Goal: Task Accomplishment & Management: Manage account settings

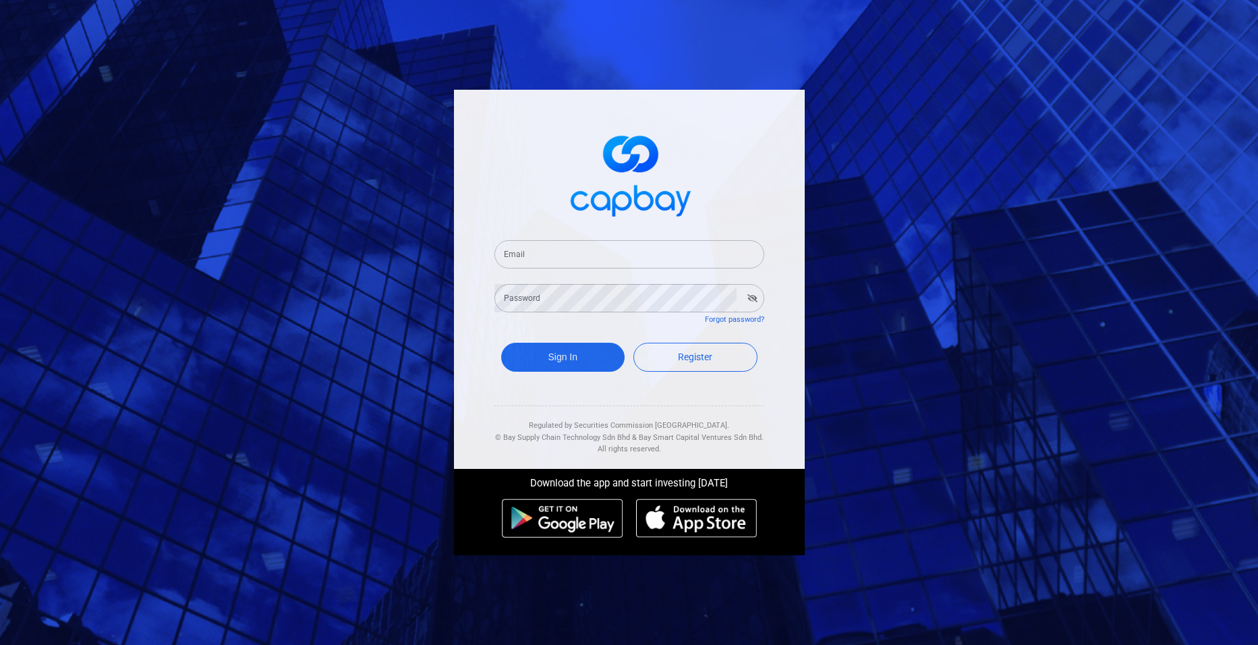
click at [542, 253] on input "Email" at bounding box center [629, 254] width 270 height 28
type input "[EMAIL_ADDRESS][DOMAIN_NAME]"
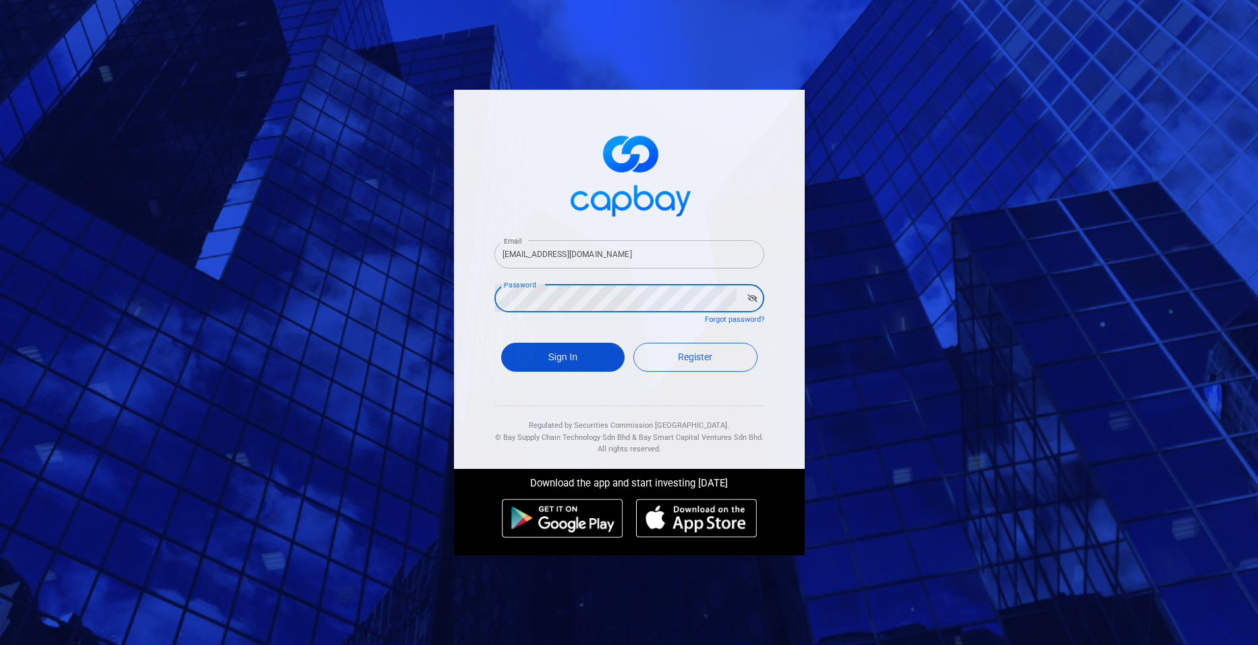
click at [565, 360] on button "Sign In" at bounding box center [563, 357] width 124 height 29
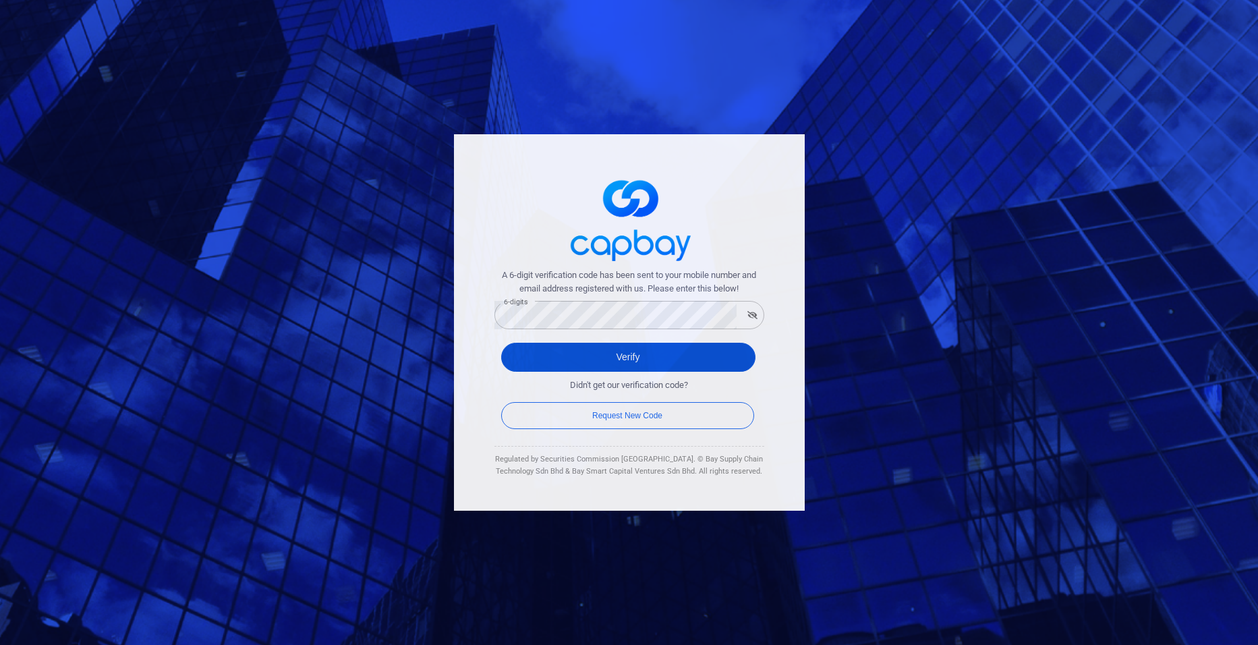
click at [679, 358] on button "Verify" at bounding box center [628, 357] width 254 height 29
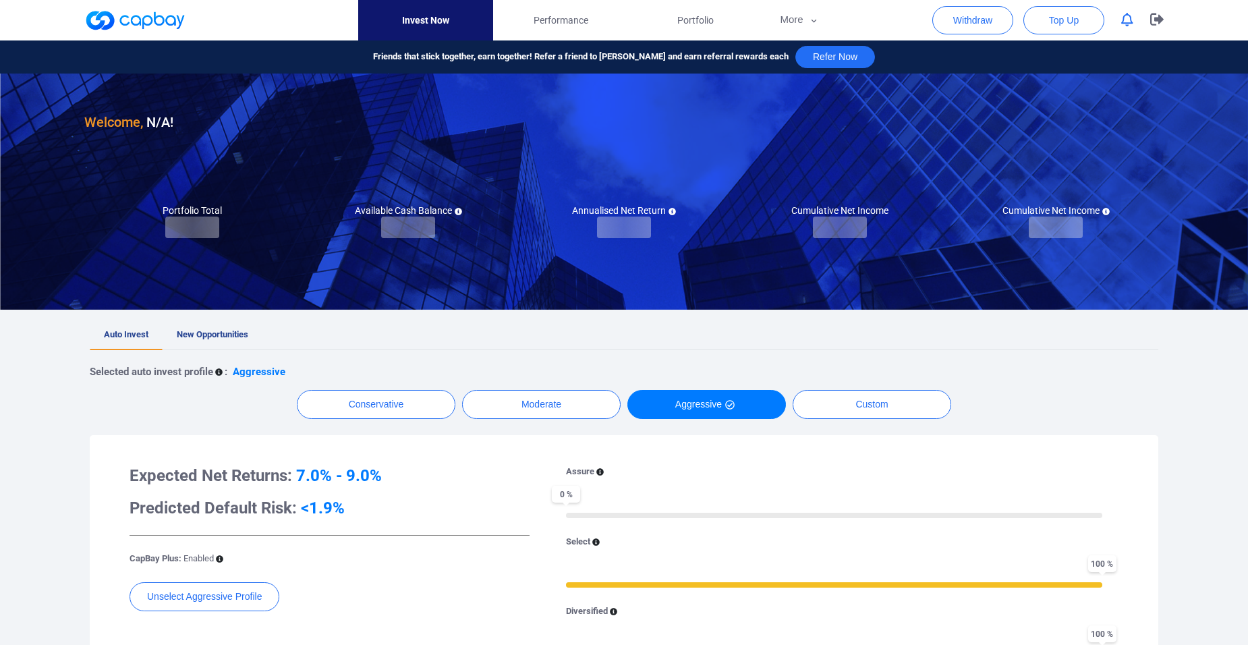
checkbox input "true"
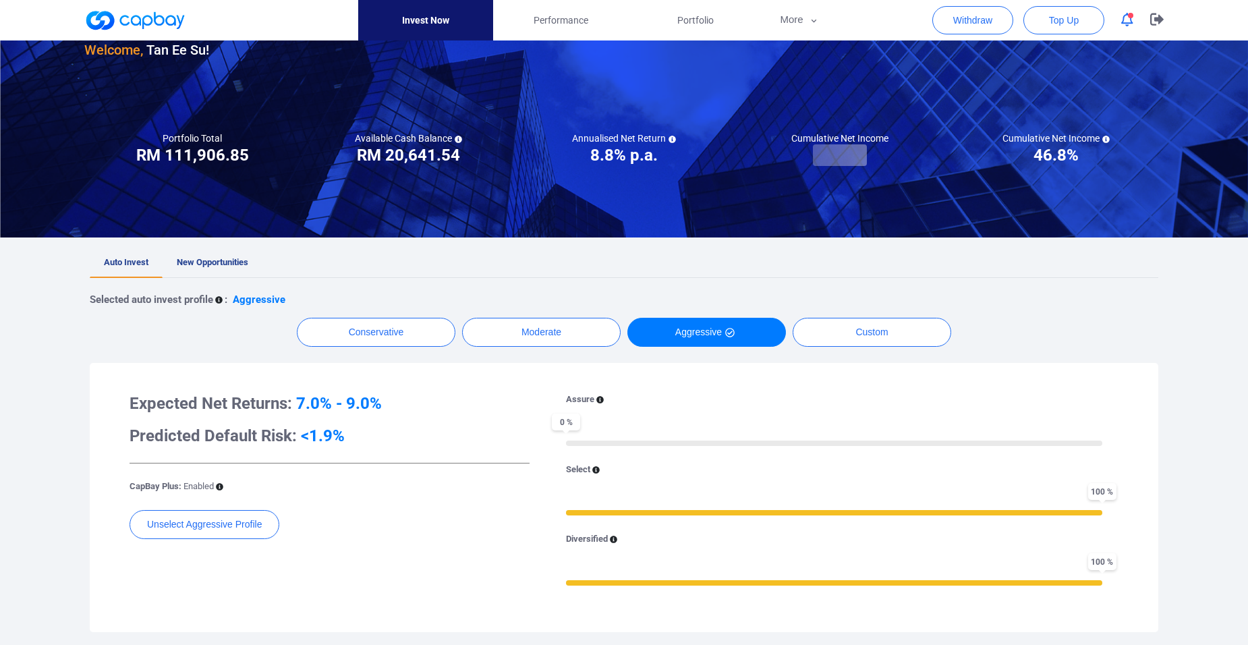
scroll to position [67, 0]
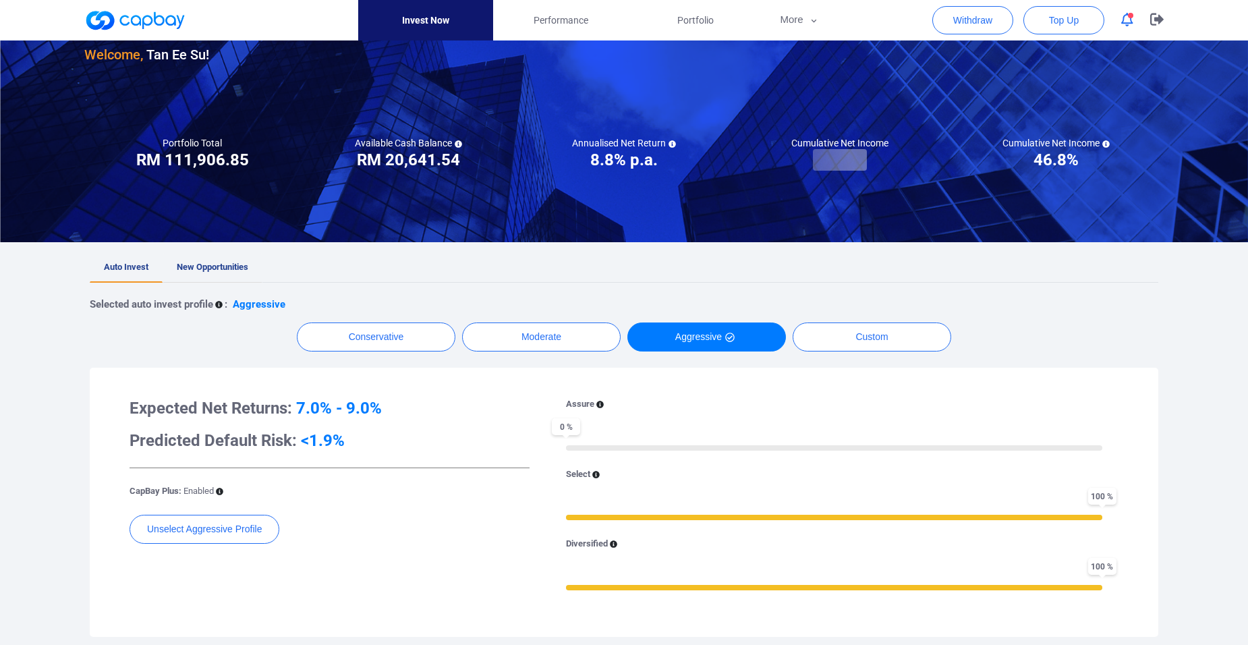
click at [233, 266] on span "New Opportunities" at bounding box center [213, 267] width 72 height 10
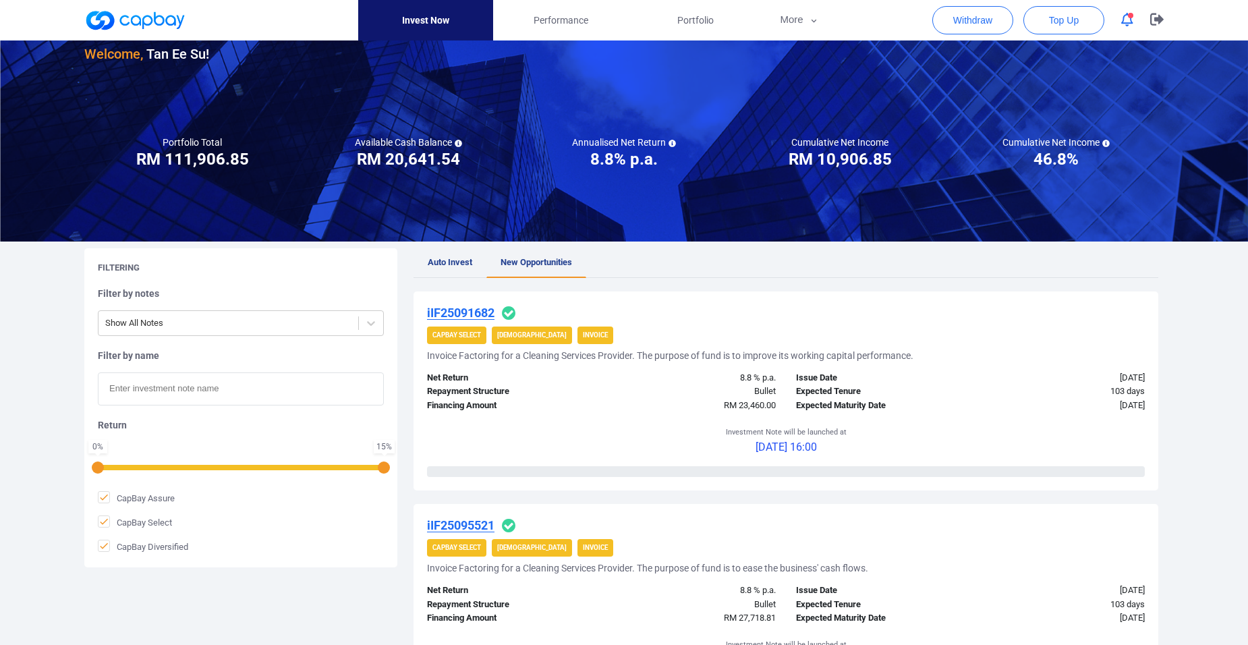
scroll to position [67, 0]
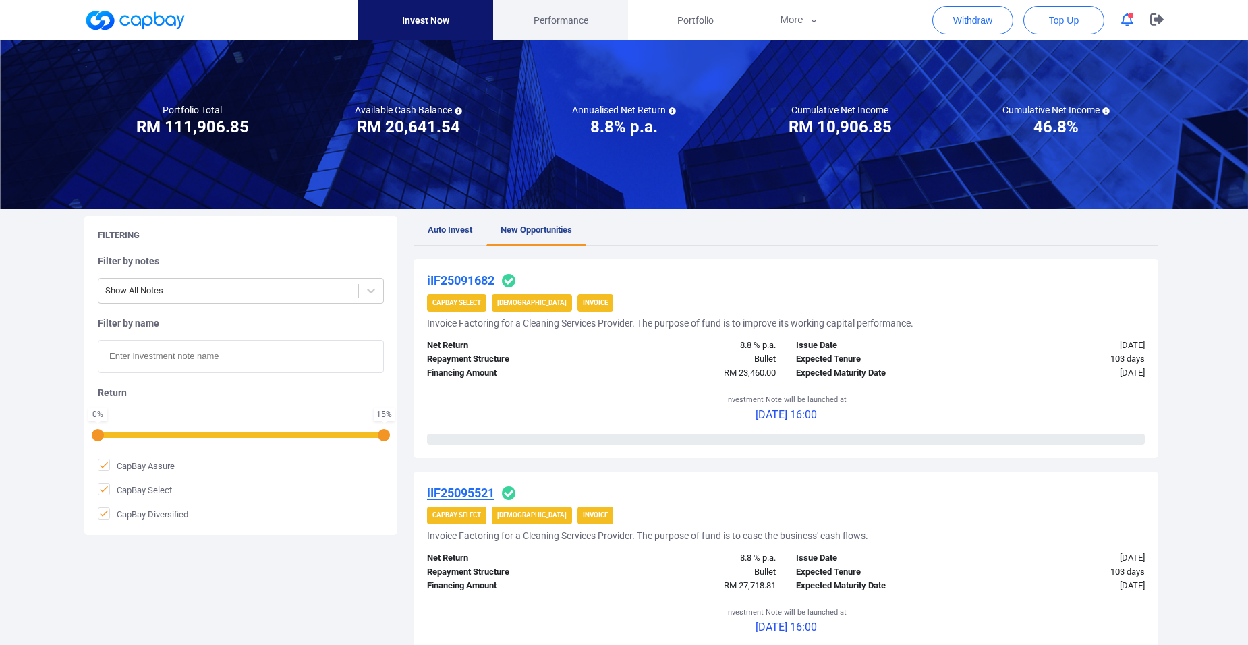
click at [553, 20] on span "Performance" at bounding box center [561, 20] width 55 height 15
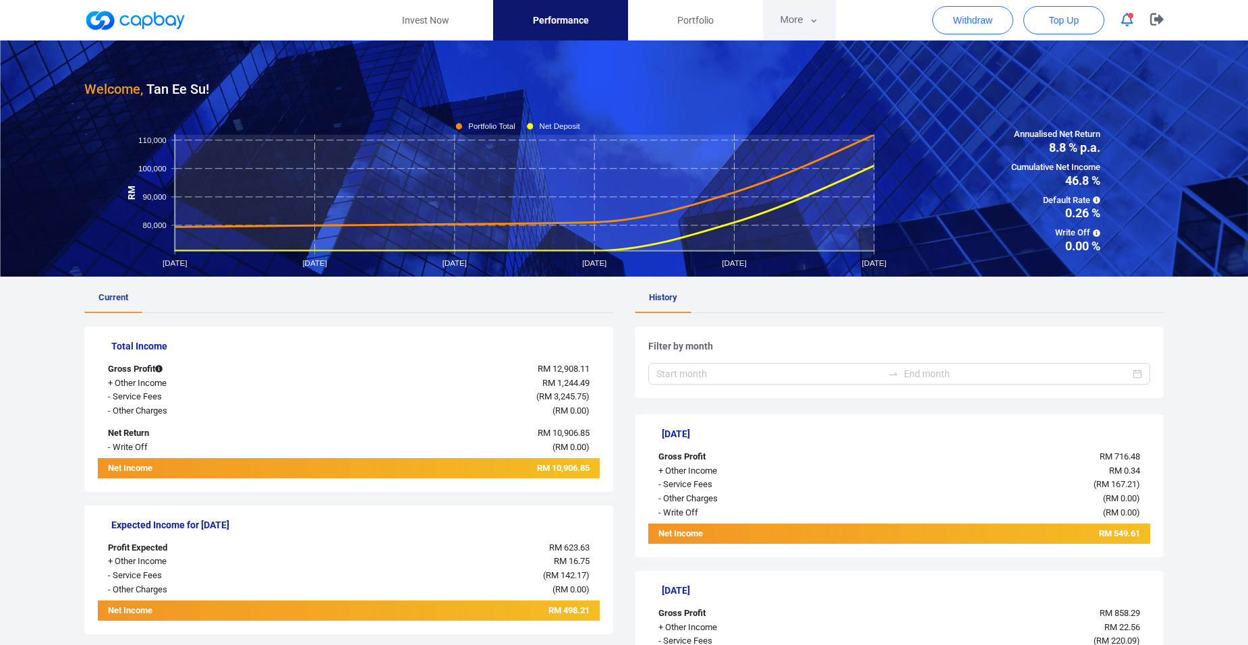
click at [817, 17] on icon "button" at bounding box center [814, 21] width 10 height 12
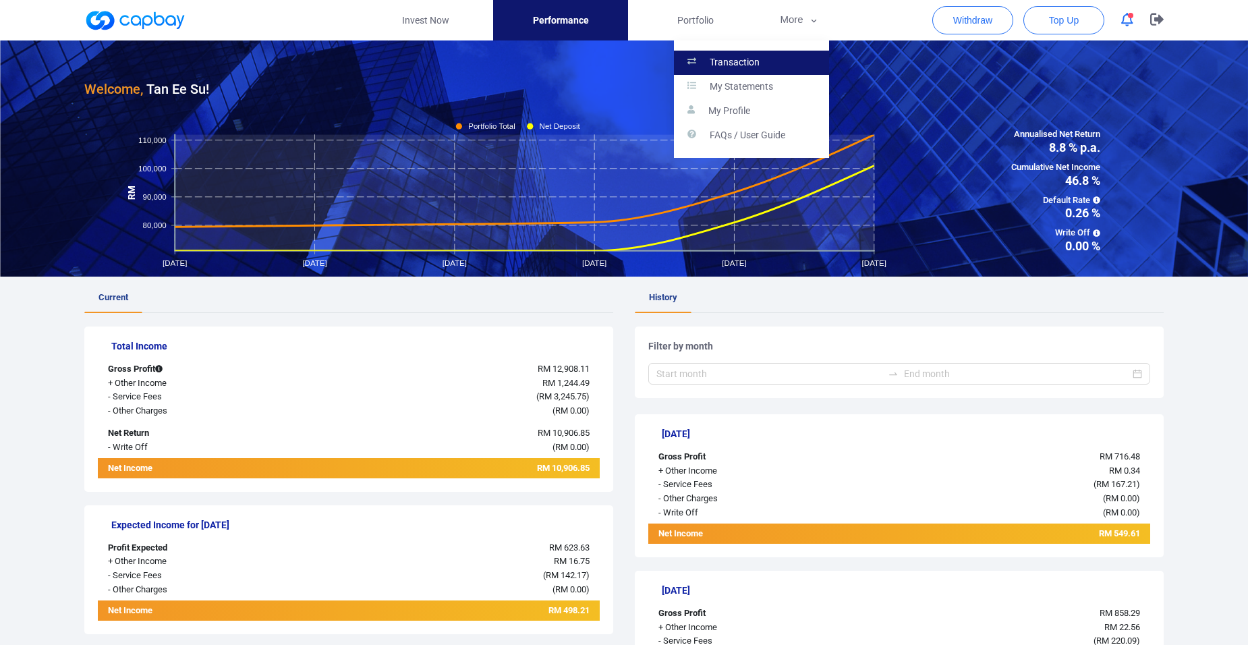
click at [761, 59] on link "Transaction" at bounding box center [751, 63] width 155 height 24
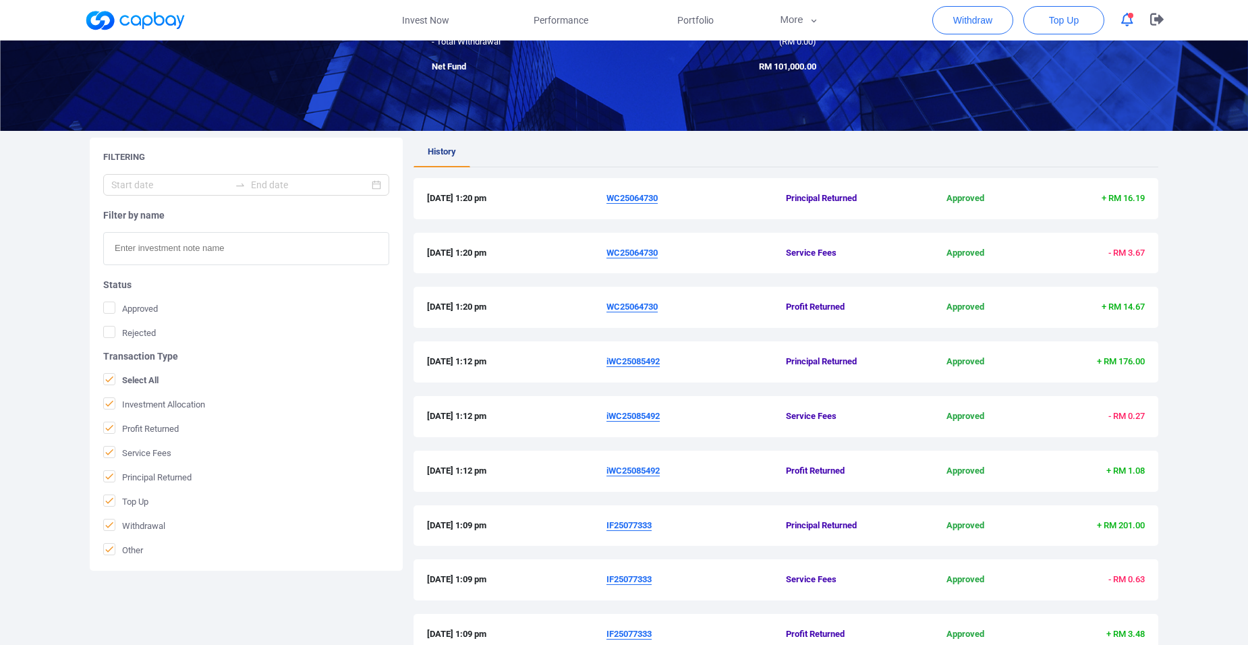
scroll to position [320, 0]
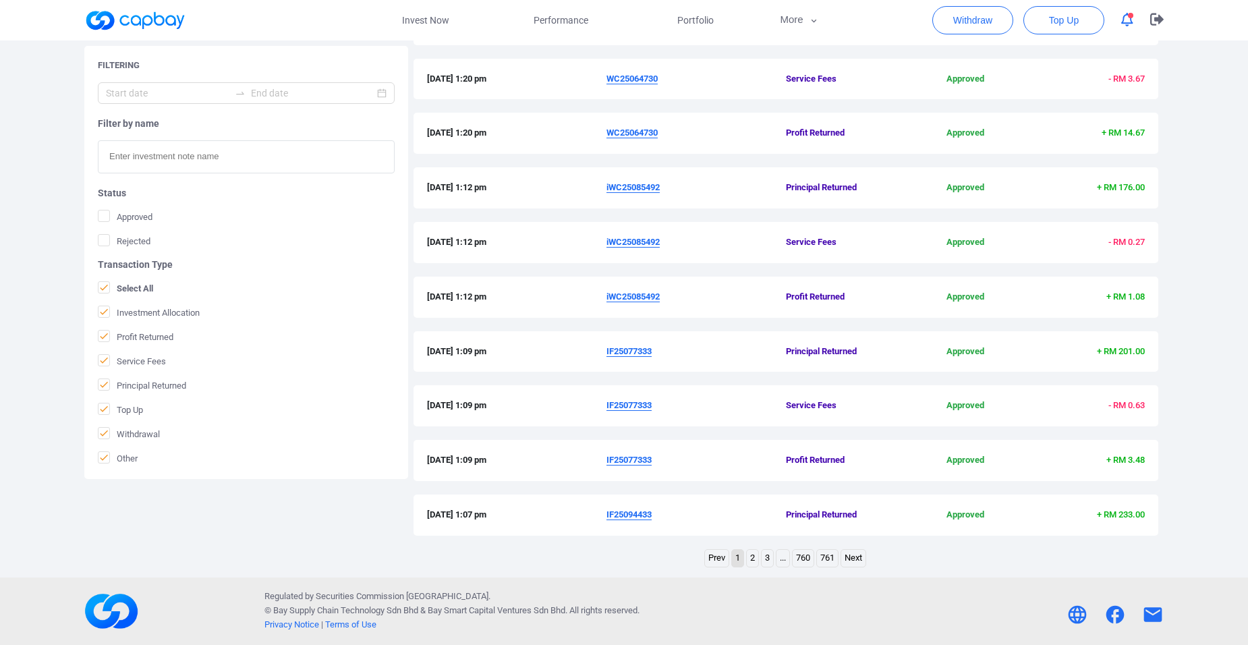
click at [754, 556] on link "2" at bounding box center [752, 558] width 11 height 17
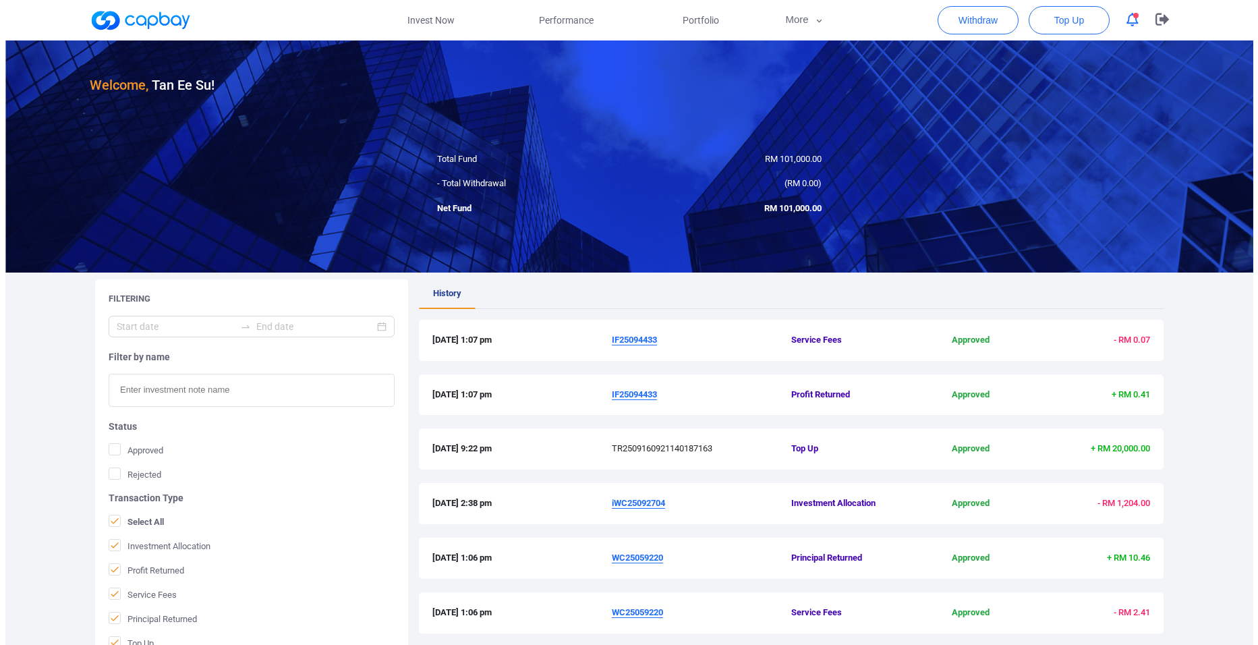
scroll to position [0, 0]
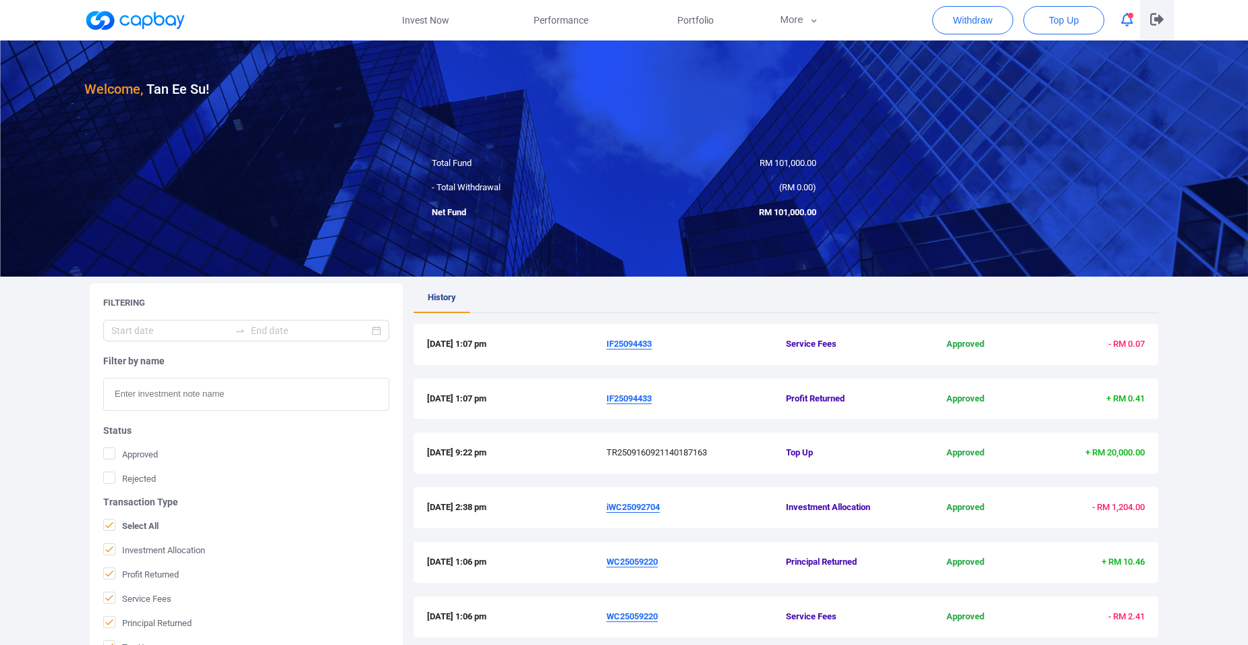
click at [1159, 22] on icon "button" at bounding box center [1156, 19] width 13 height 12
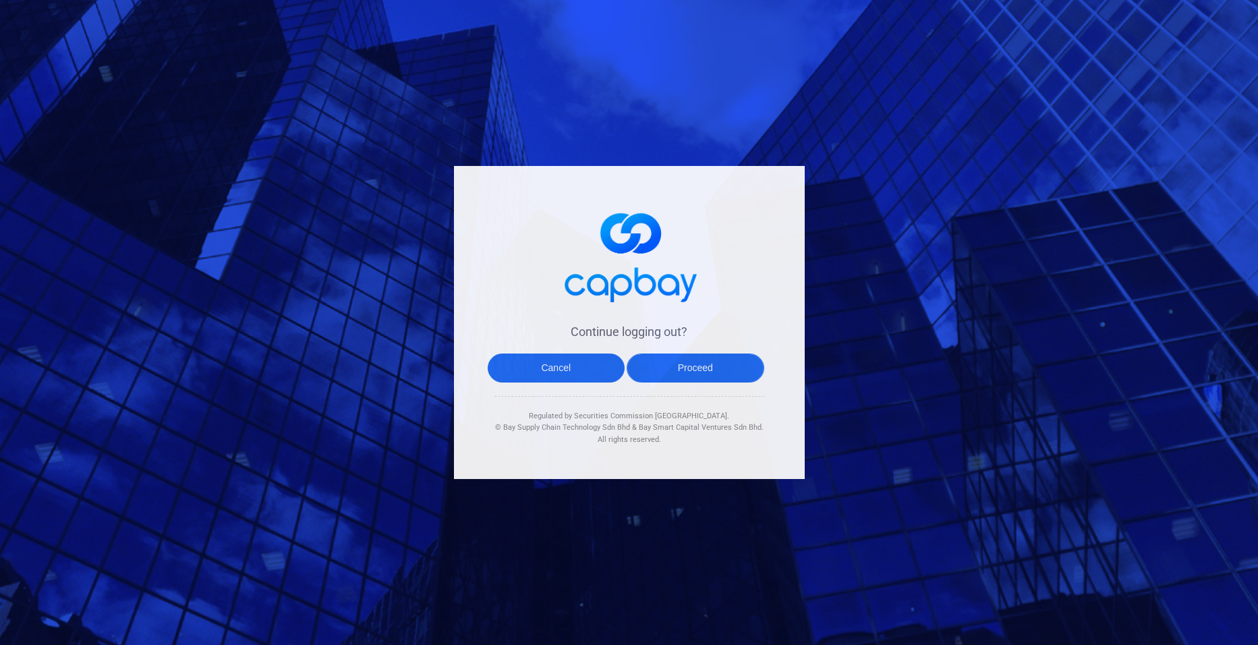
click at [708, 364] on button "Proceed" at bounding box center [696, 367] width 138 height 29
